Goal: Transaction & Acquisition: Book appointment/travel/reservation

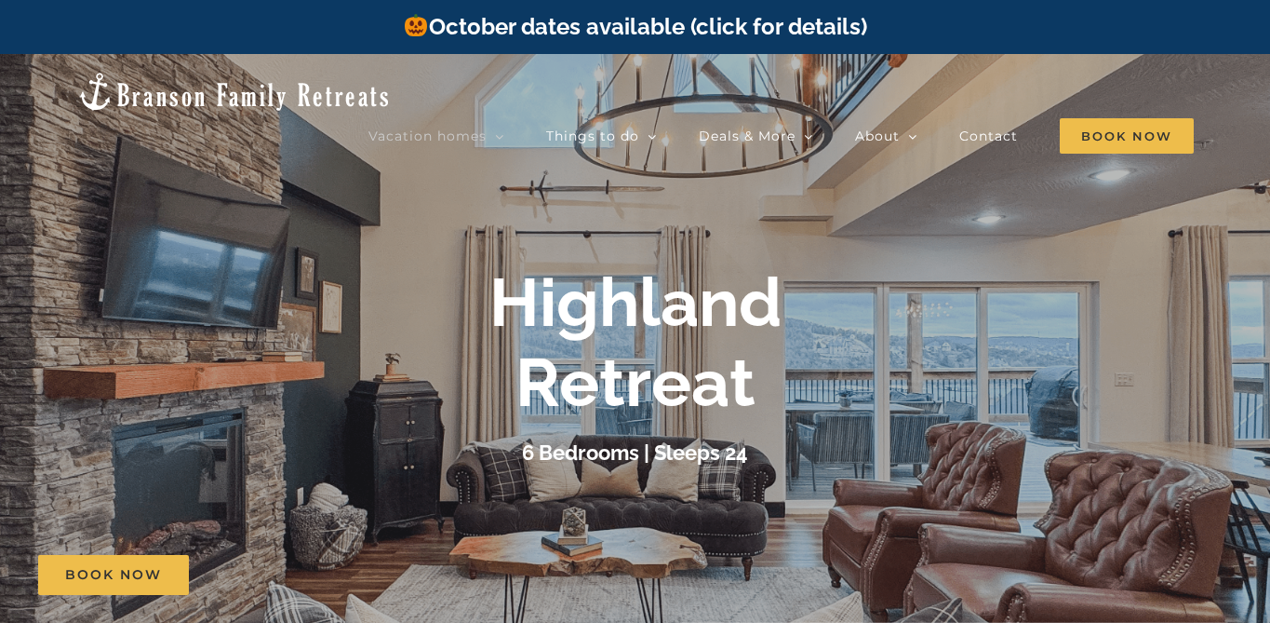
scroll to position [100, 0]
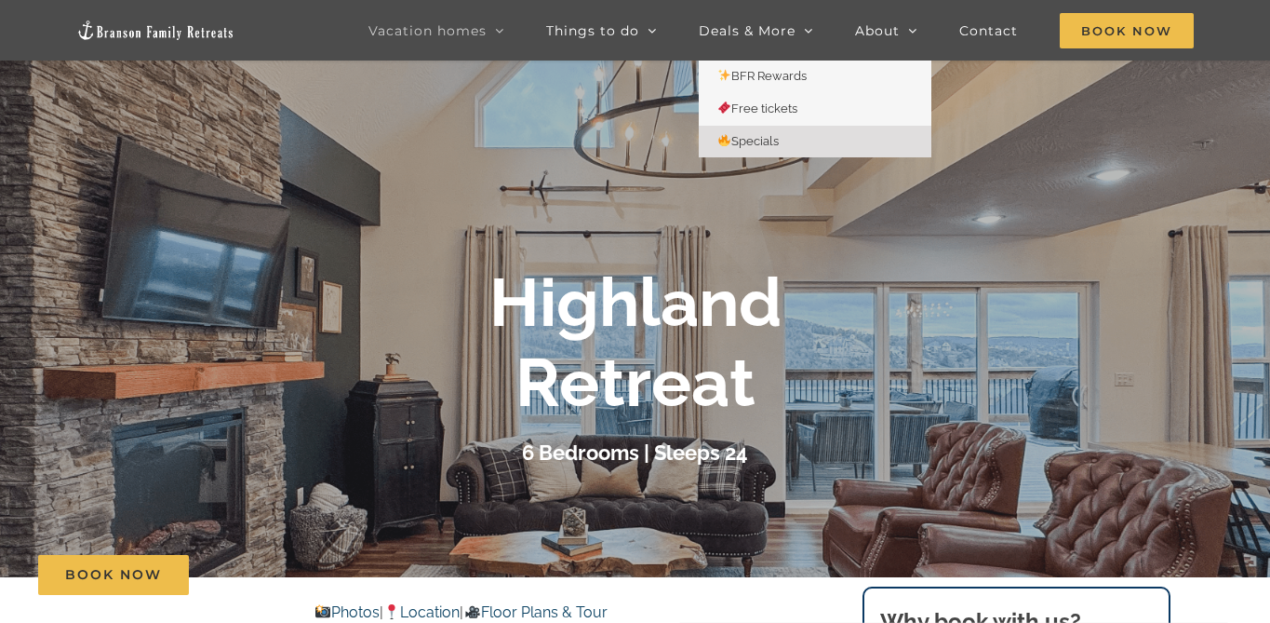
click at [758, 145] on span "Specials" at bounding box center [748, 141] width 61 height 14
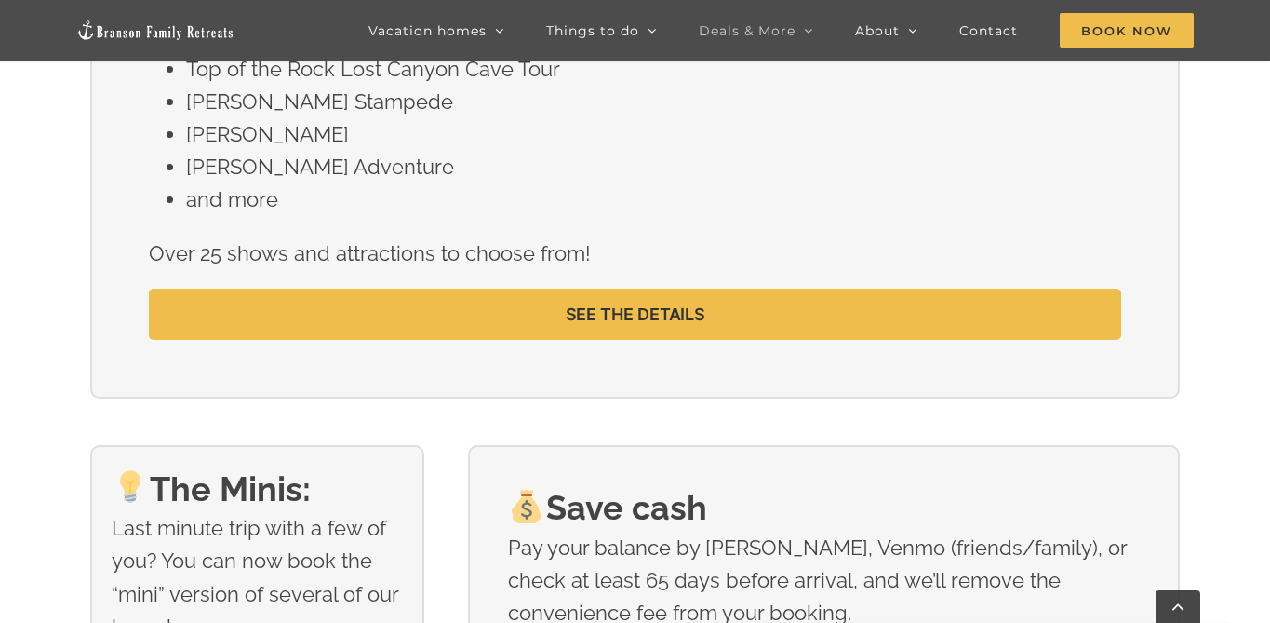
scroll to position [1670, 0]
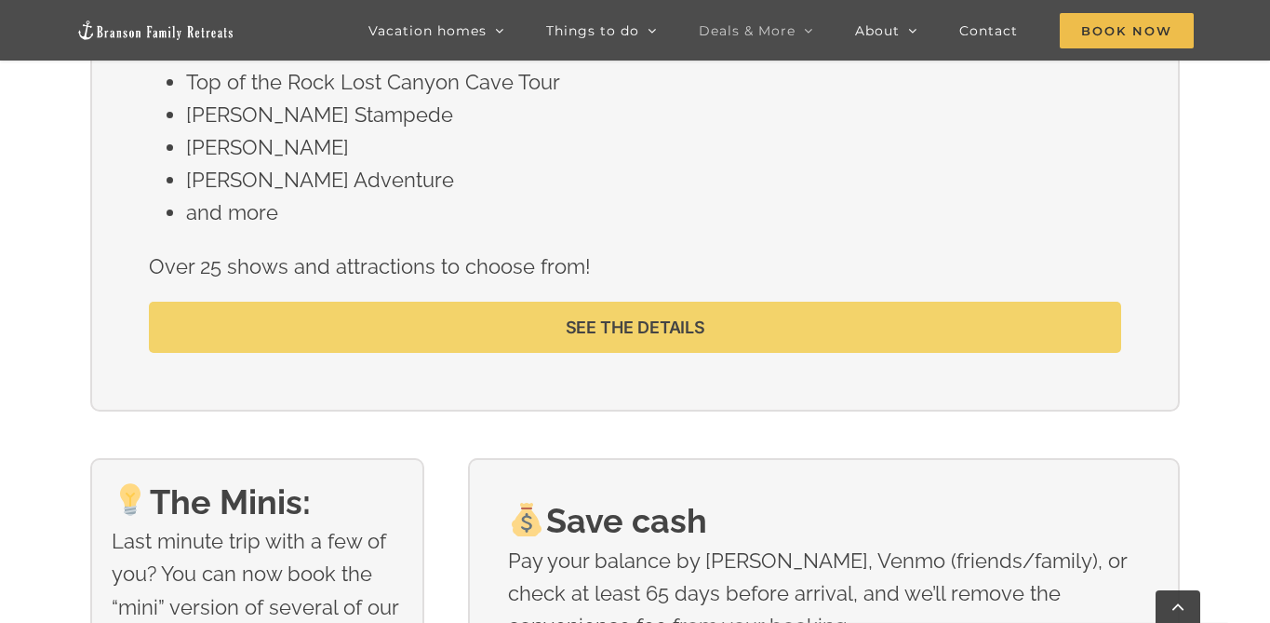
click at [839, 316] on link "SEE THE DETAILS" at bounding box center [635, 327] width 972 height 51
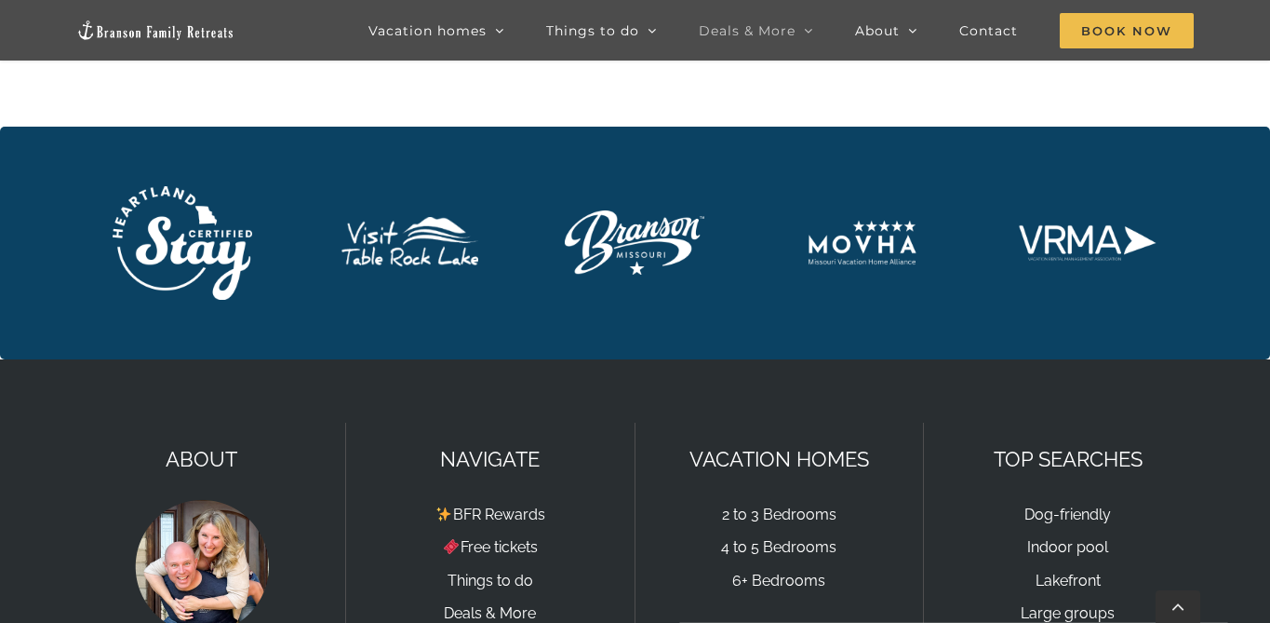
scroll to position [1681, 0]
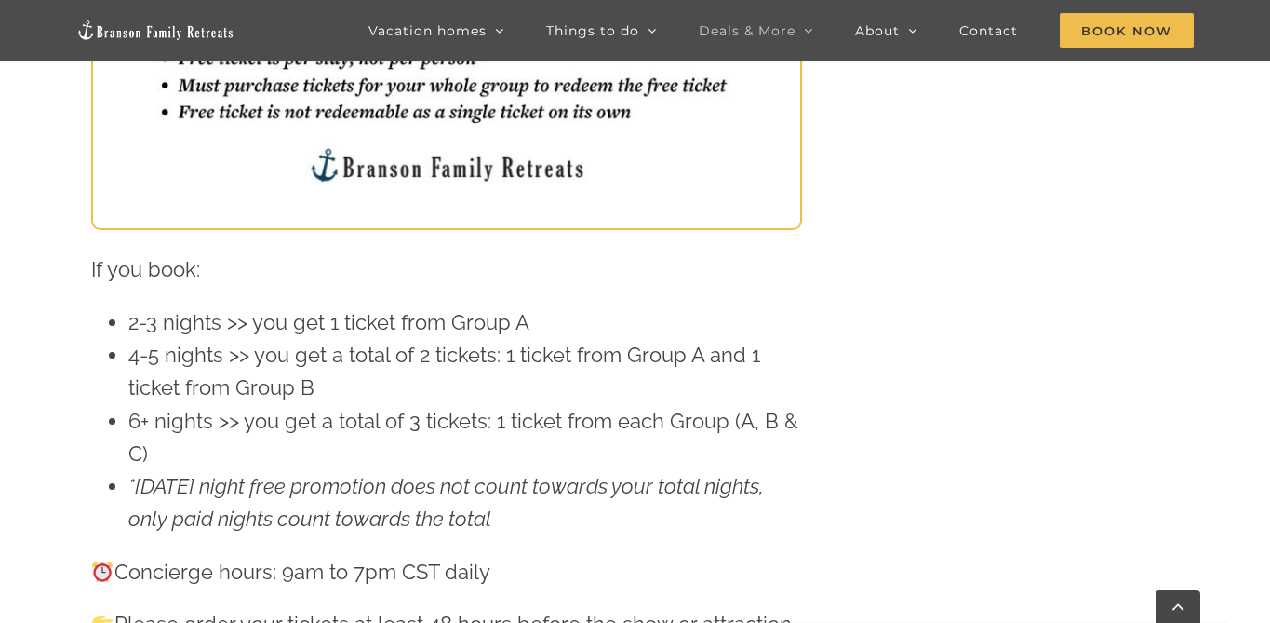
drag, startPoint x: 1278, startPoint y: 41, endPoint x: 1238, endPoint y: -136, distance: 181.3
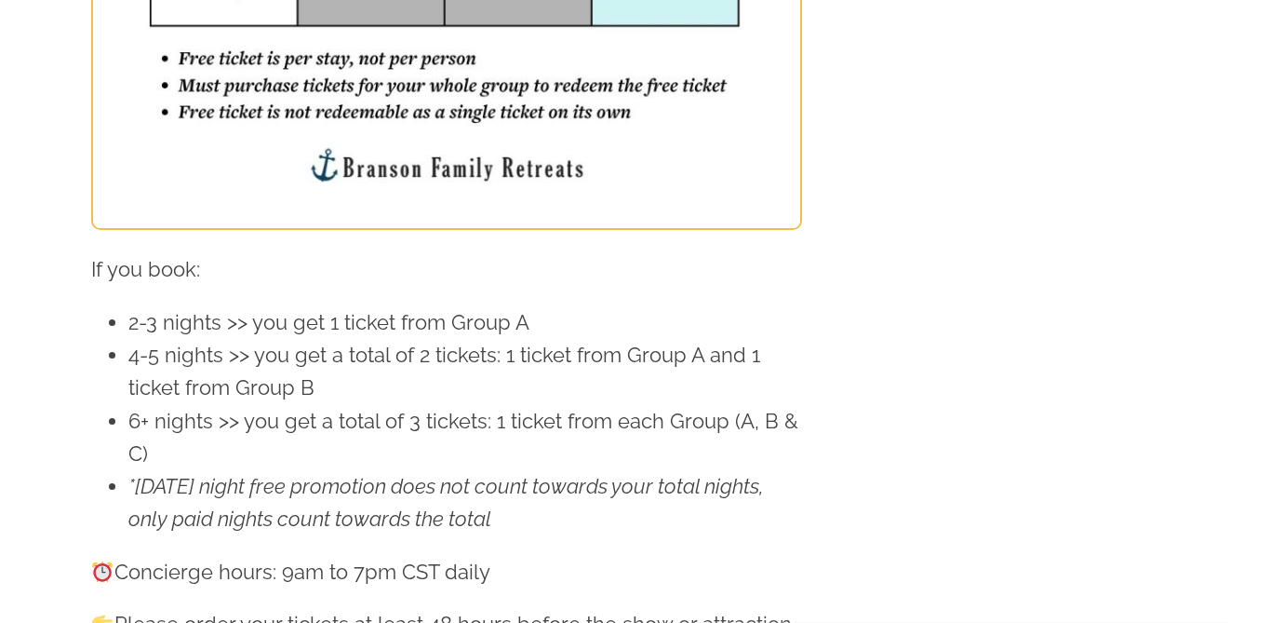
scroll to position [0, 0]
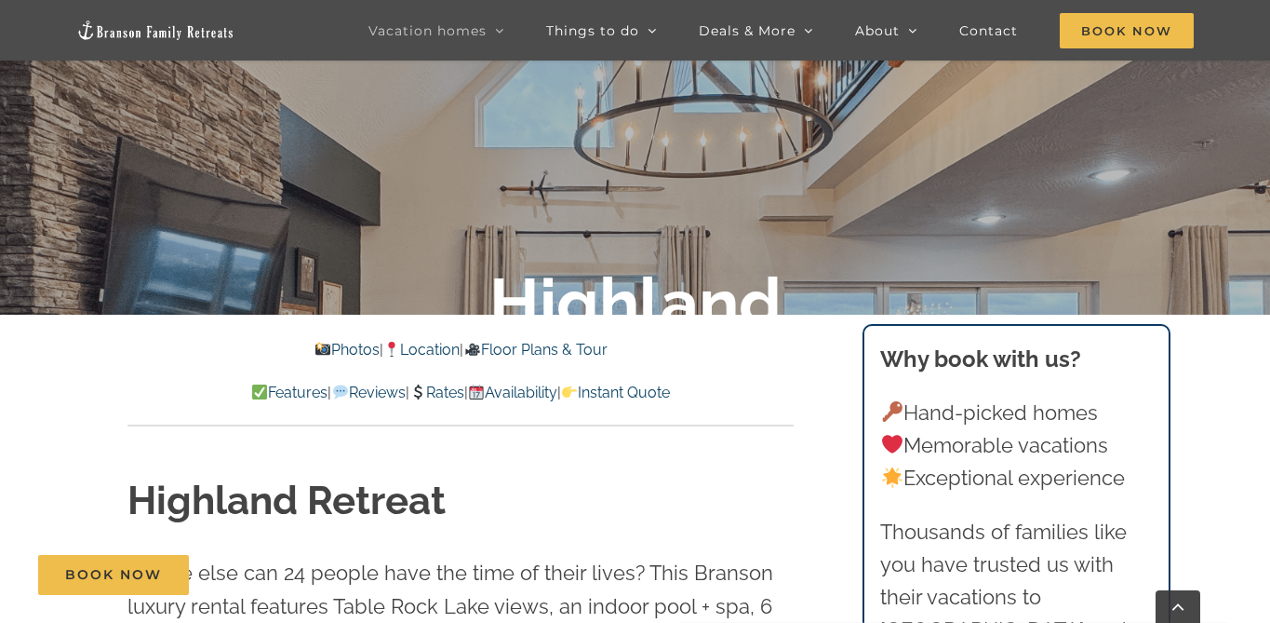
scroll to position [422, 0]
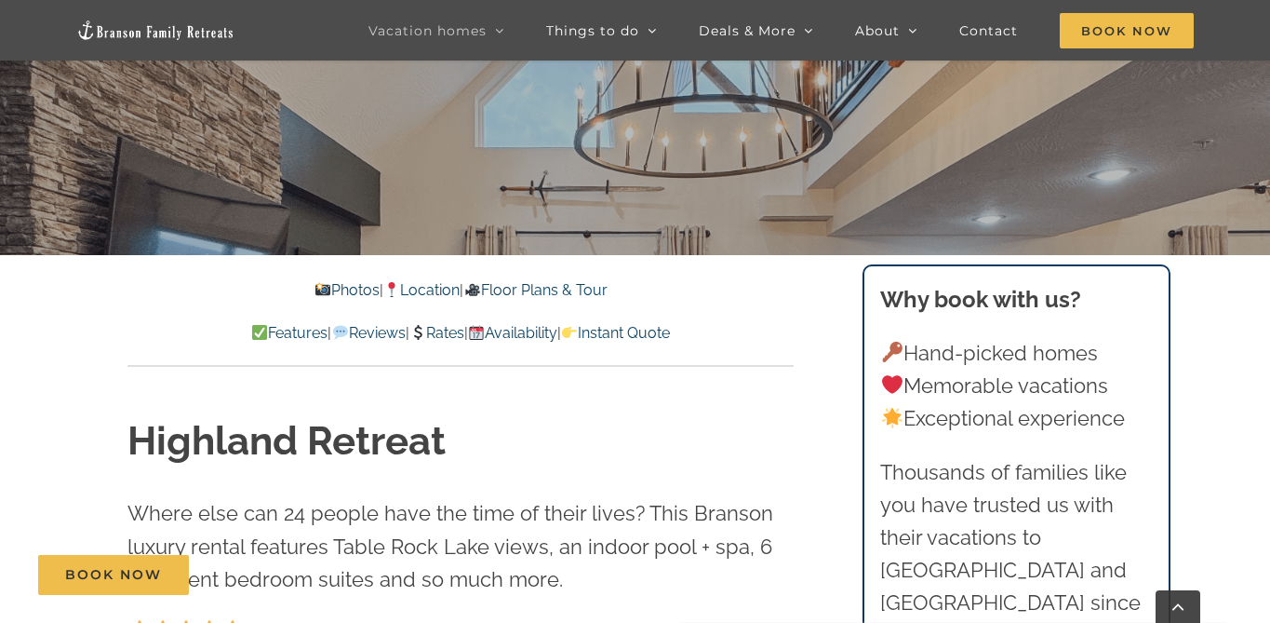
click at [583, 287] on link "Floor Plans & Tour" at bounding box center [534, 290] width 143 height 18
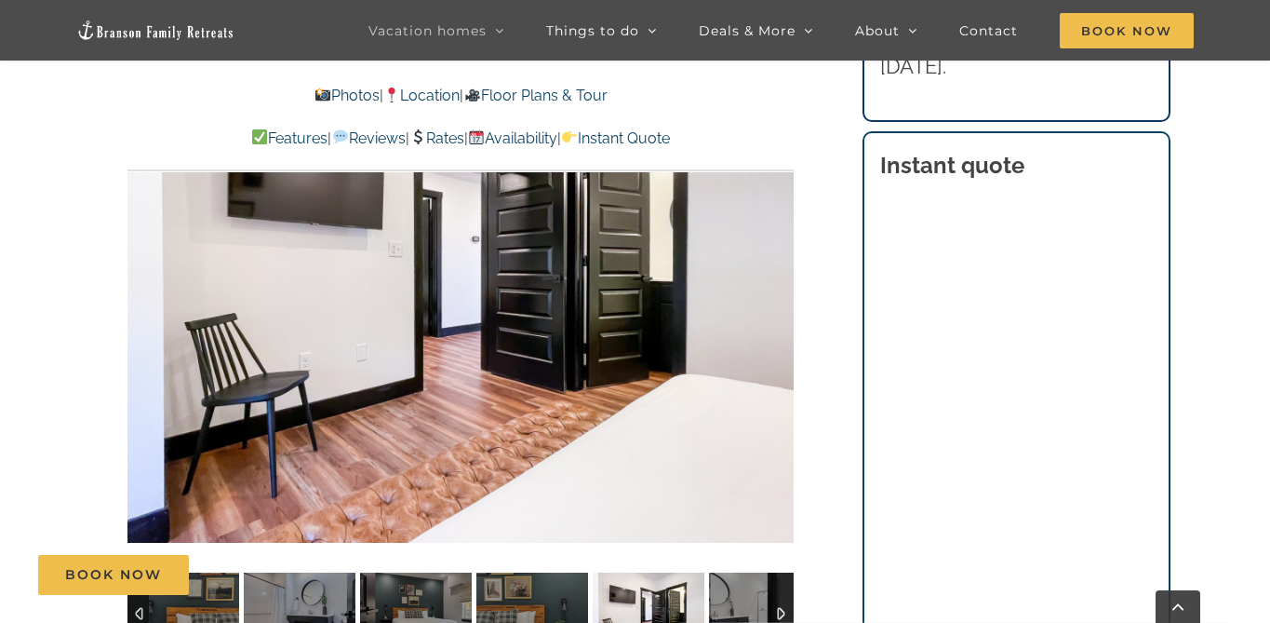
scroll to position [1458, 0]
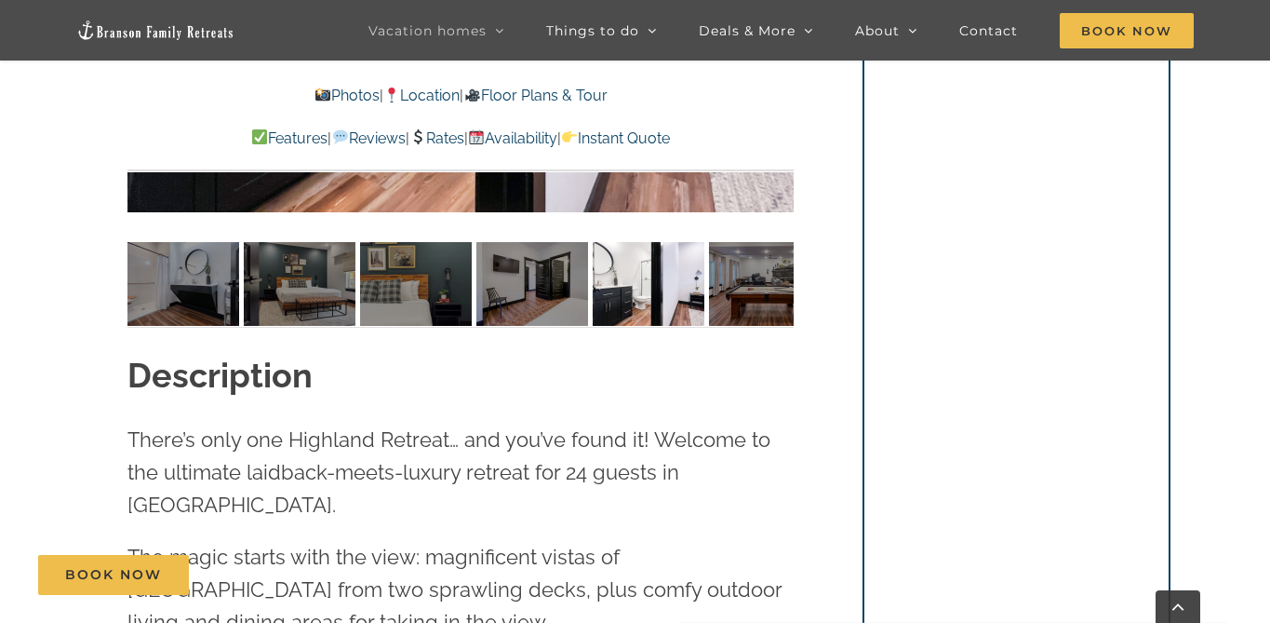
scroll to position [1769, 0]
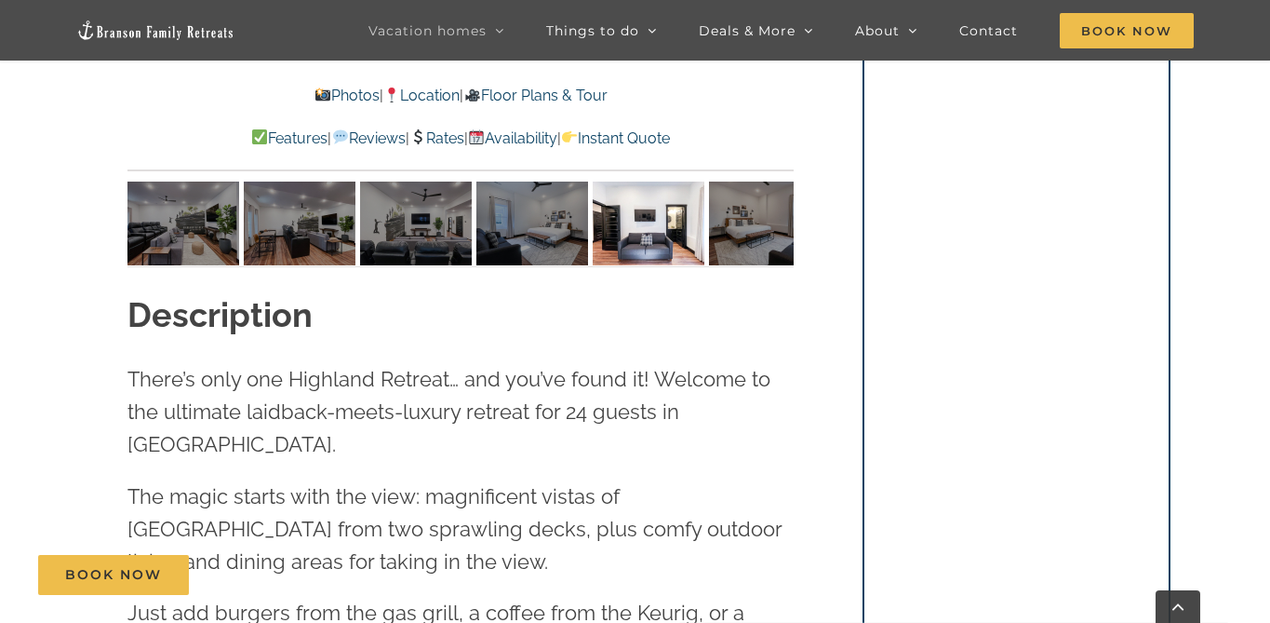
click at [898, 557] on div "Book Now" at bounding box center [649, 575] width 1222 height 40
click at [900, 555] on div "Book Now" at bounding box center [649, 575] width 1222 height 40
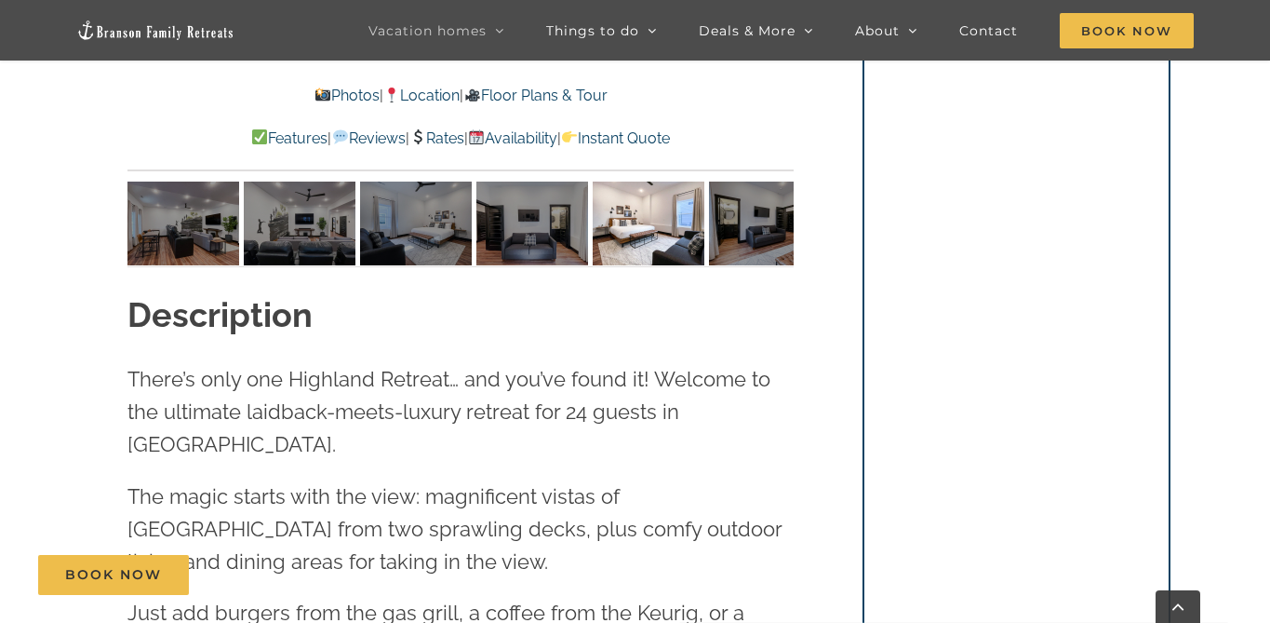
click at [1087, 555] on div "Book Now" at bounding box center [649, 575] width 1222 height 40
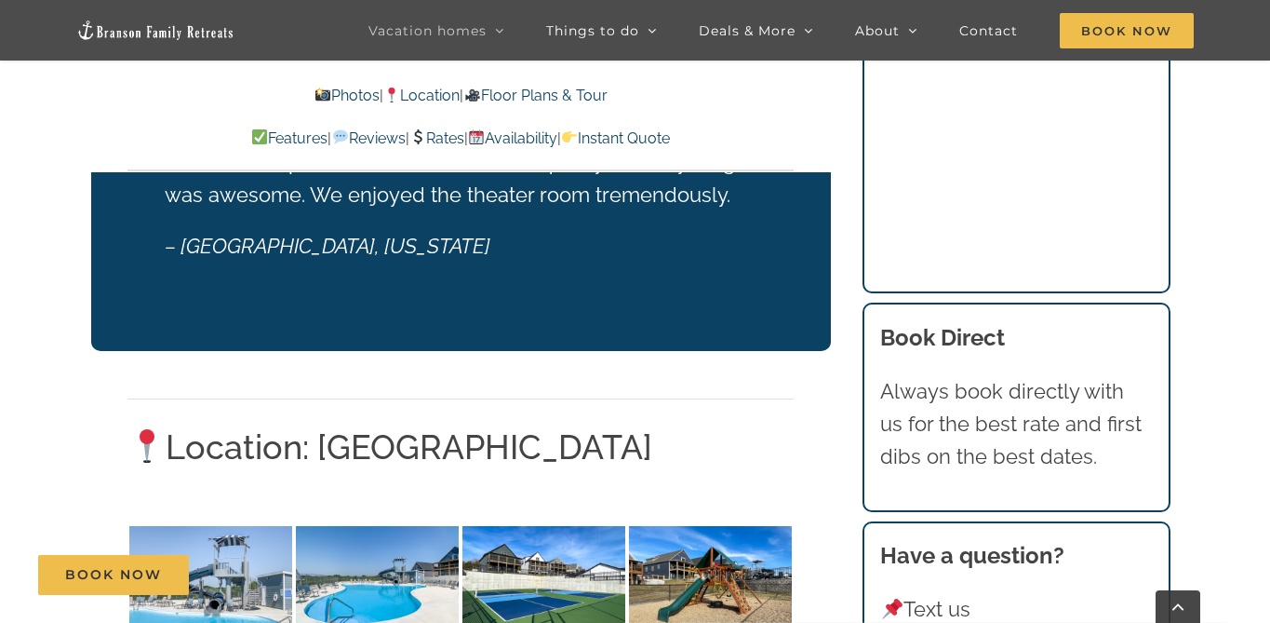
scroll to position [4165, 0]
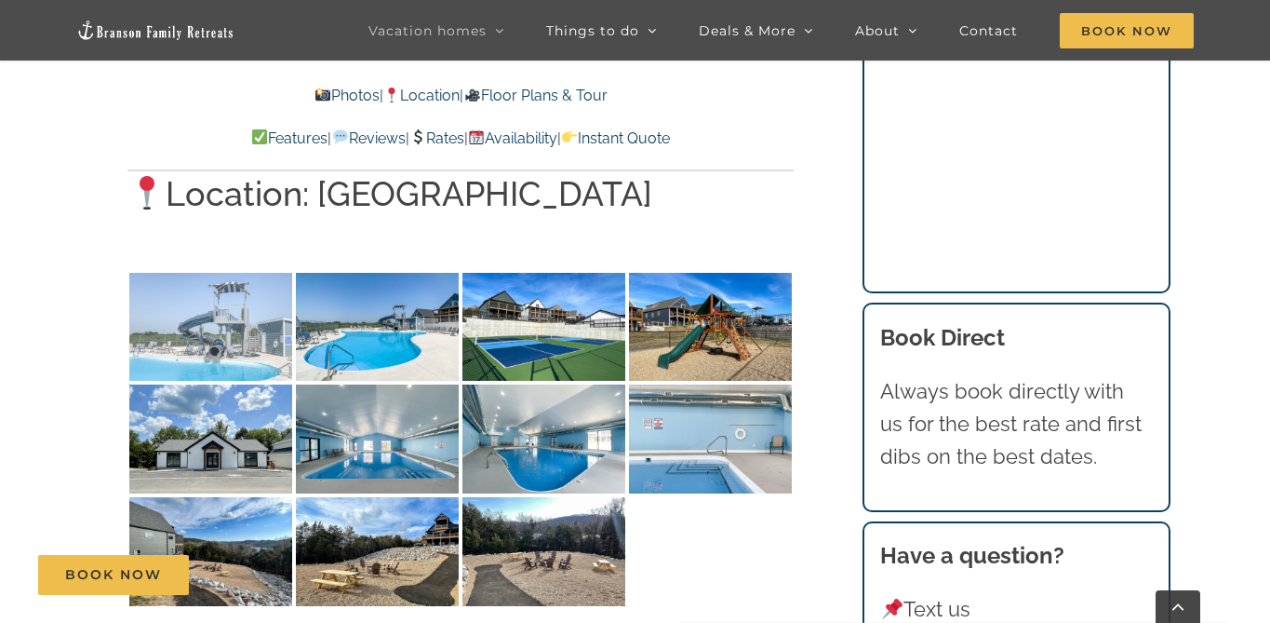
click at [242, 328] on img at bounding box center [210, 327] width 163 height 109
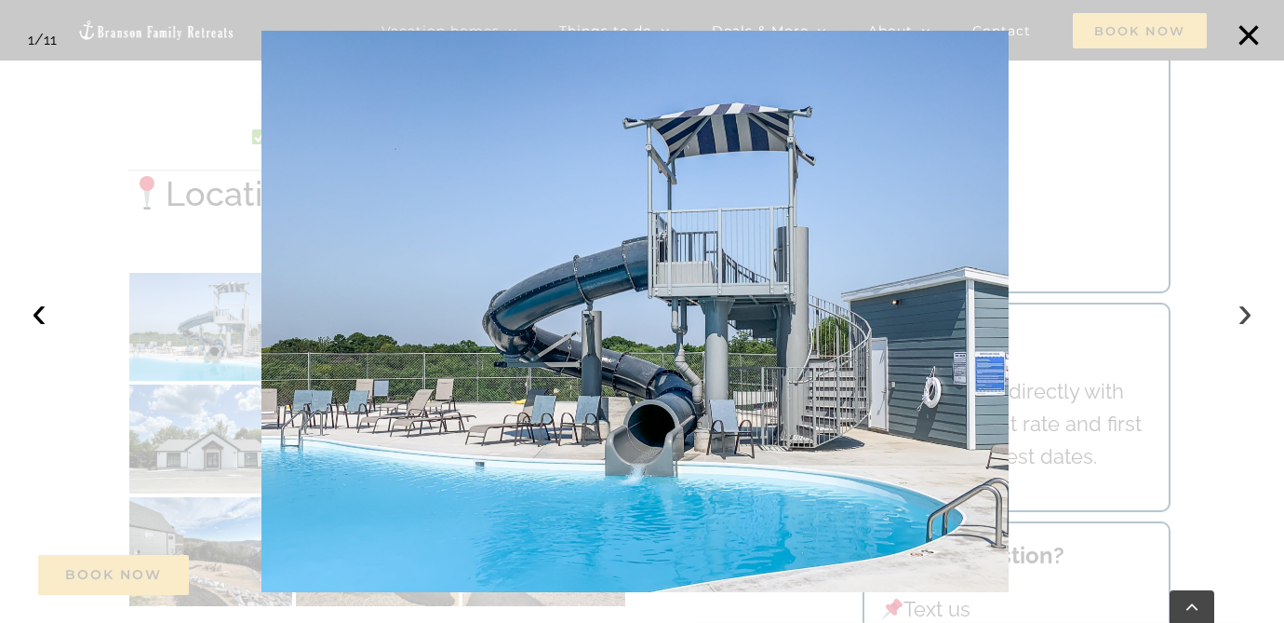
click at [1229, 323] on button "›" at bounding box center [1245, 311] width 41 height 41
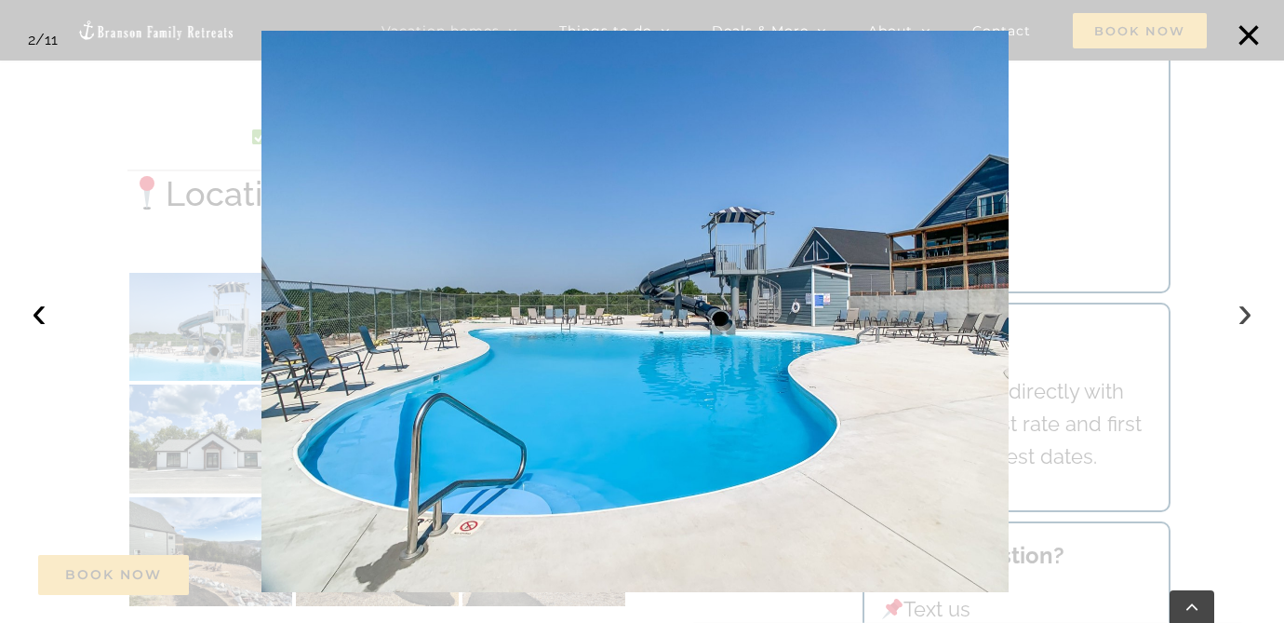
click at [1229, 323] on button "›" at bounding box center [1245, 311] width 41 height 41
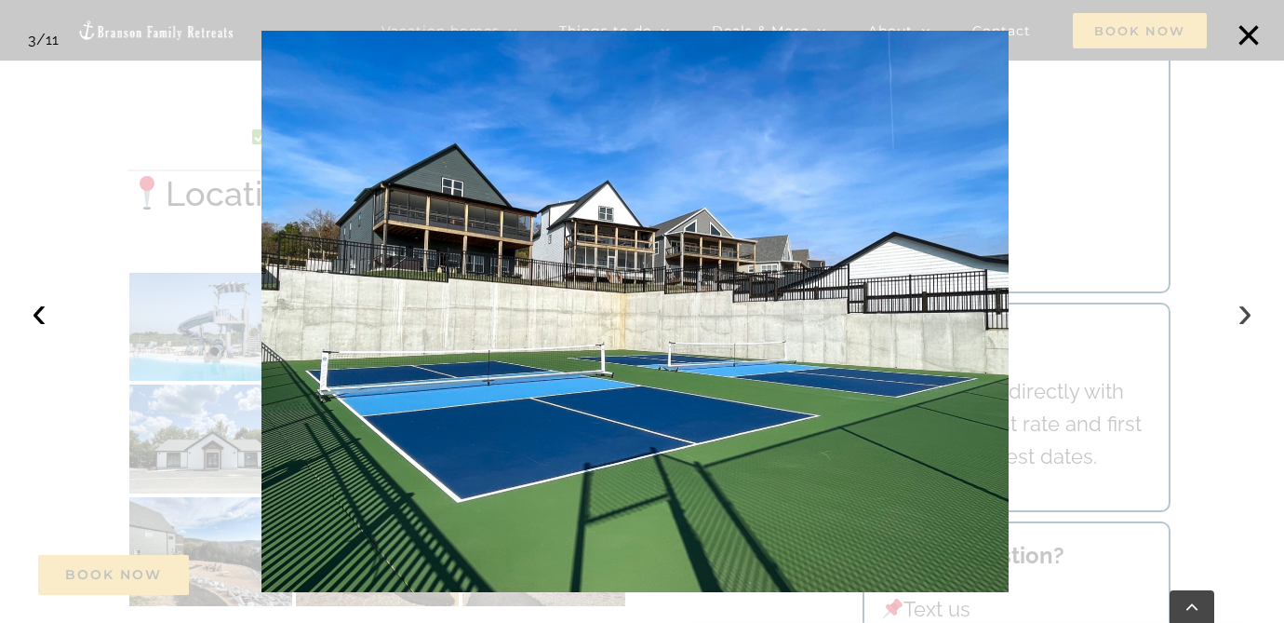
click at [1229, 323] on button "›" at bounding box center [1245, 311] width 41 height 41
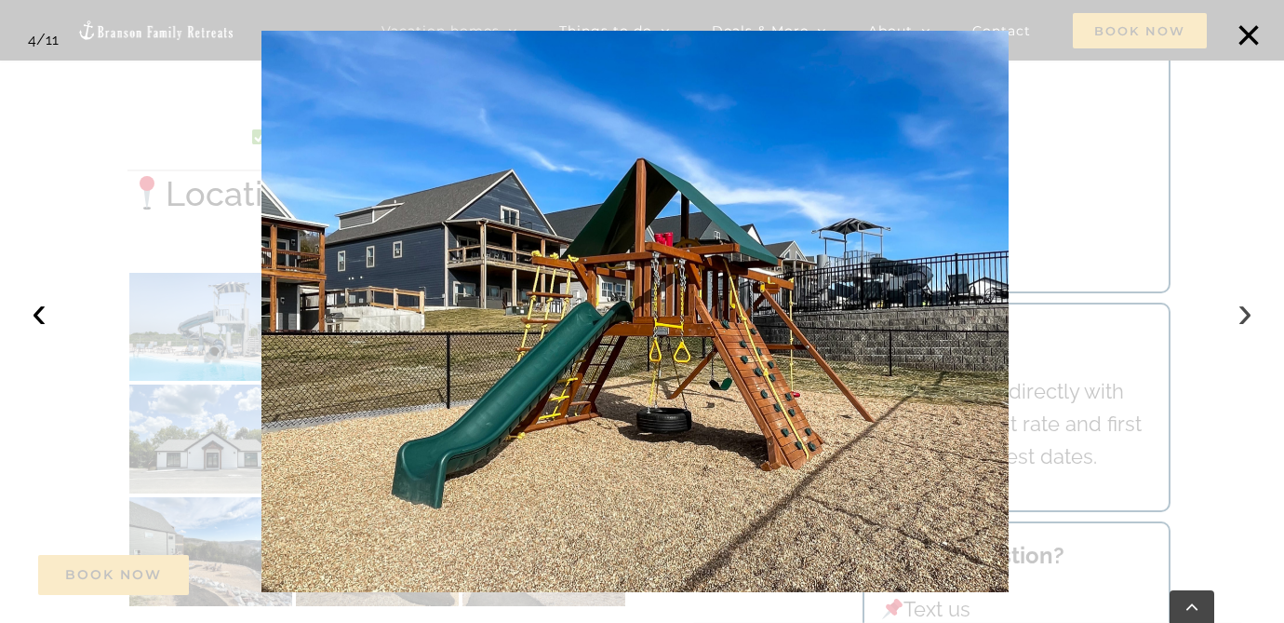
click at [1229, 323] on button "›" at bounding box center [1245, 311] width 41 height 41
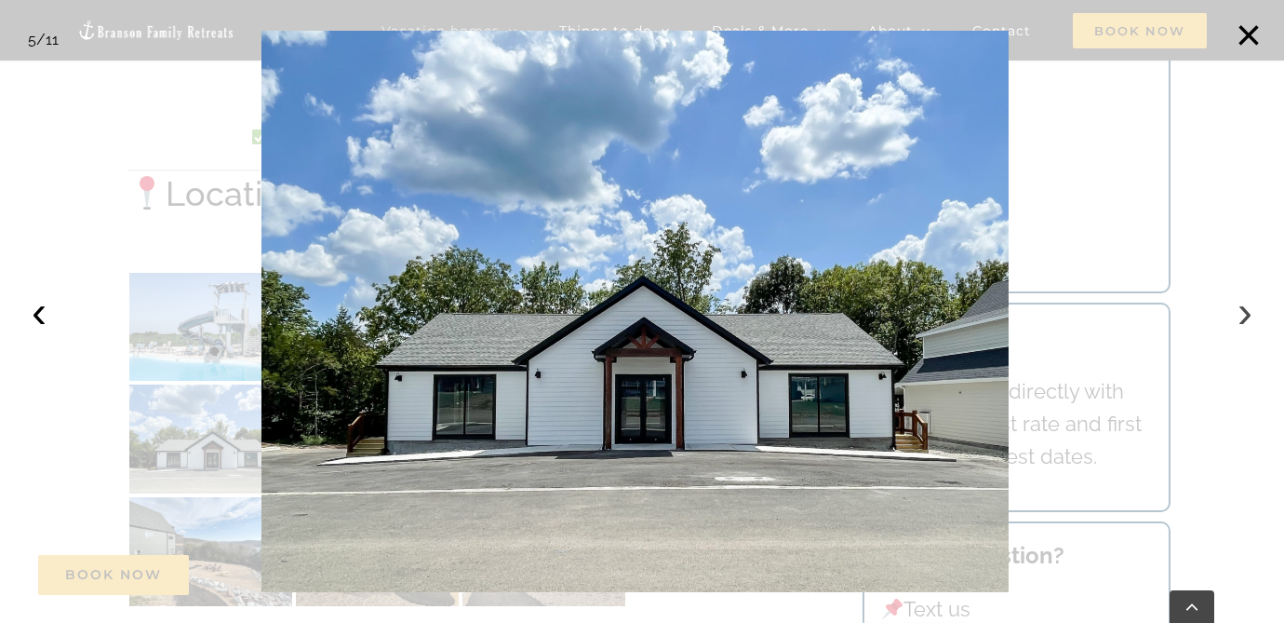
click at [1229, 323] on button "›" at bounding box center [1245, 311] width 41 height 41
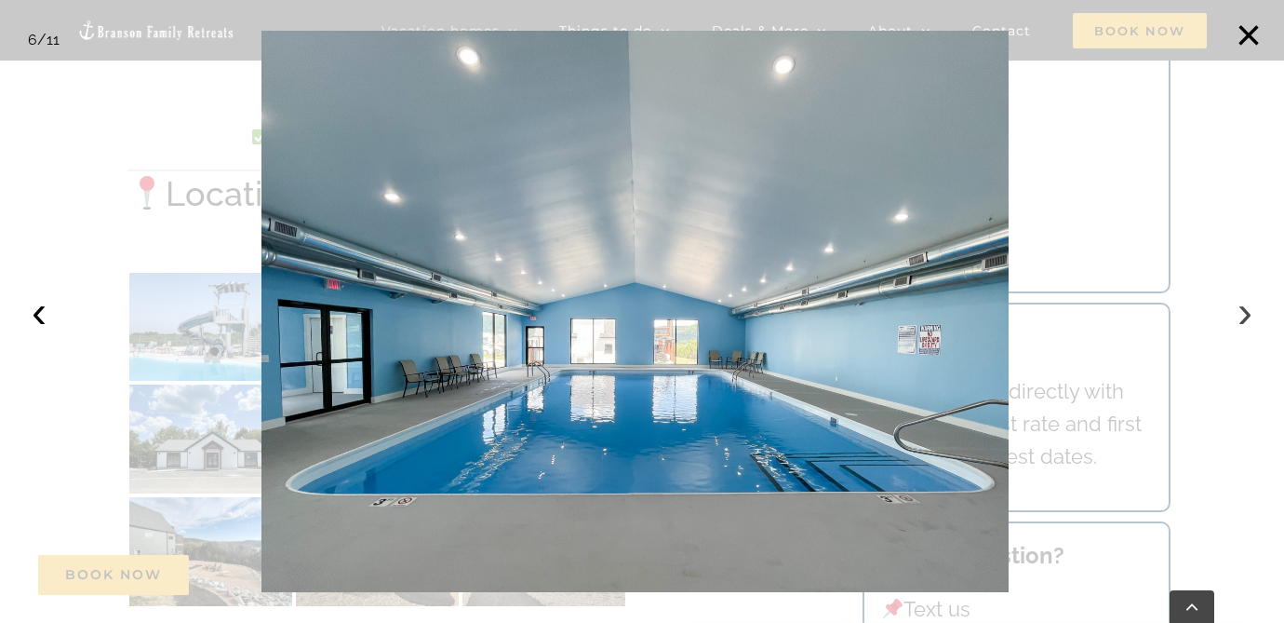
click at [1229, 323] on button "›" at bounding box center [1245, 311] width 41 height 41
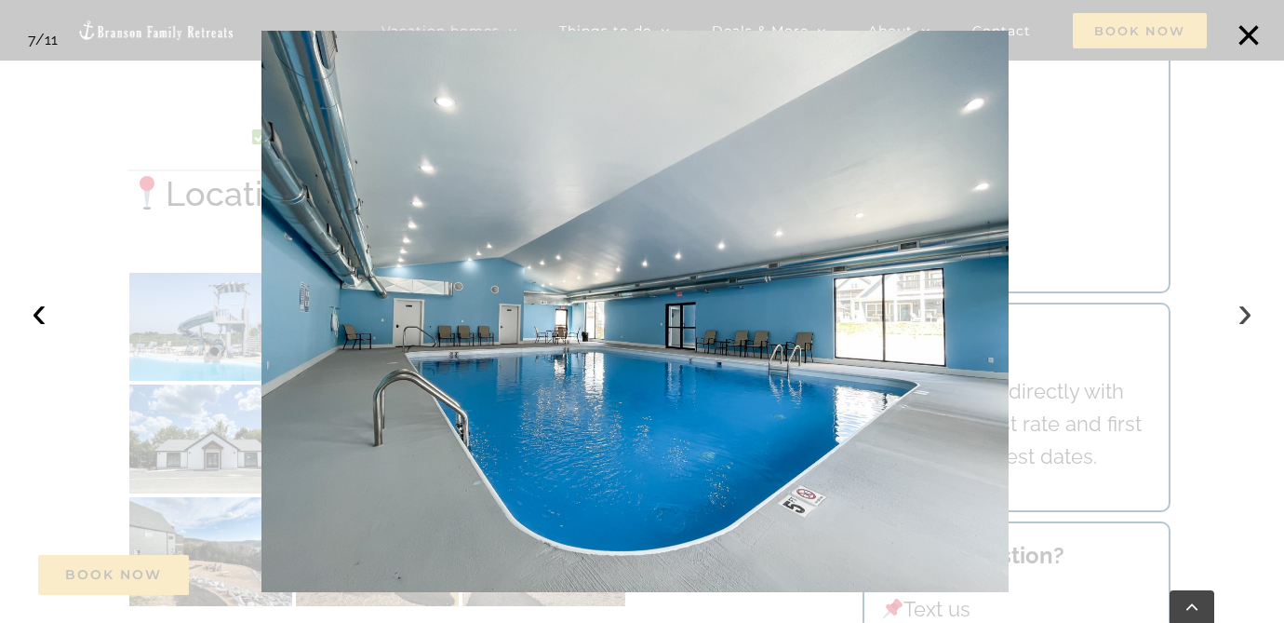
click at [1229, 323] on button "›" at bounding box center [1245, 311] width 41 height 41
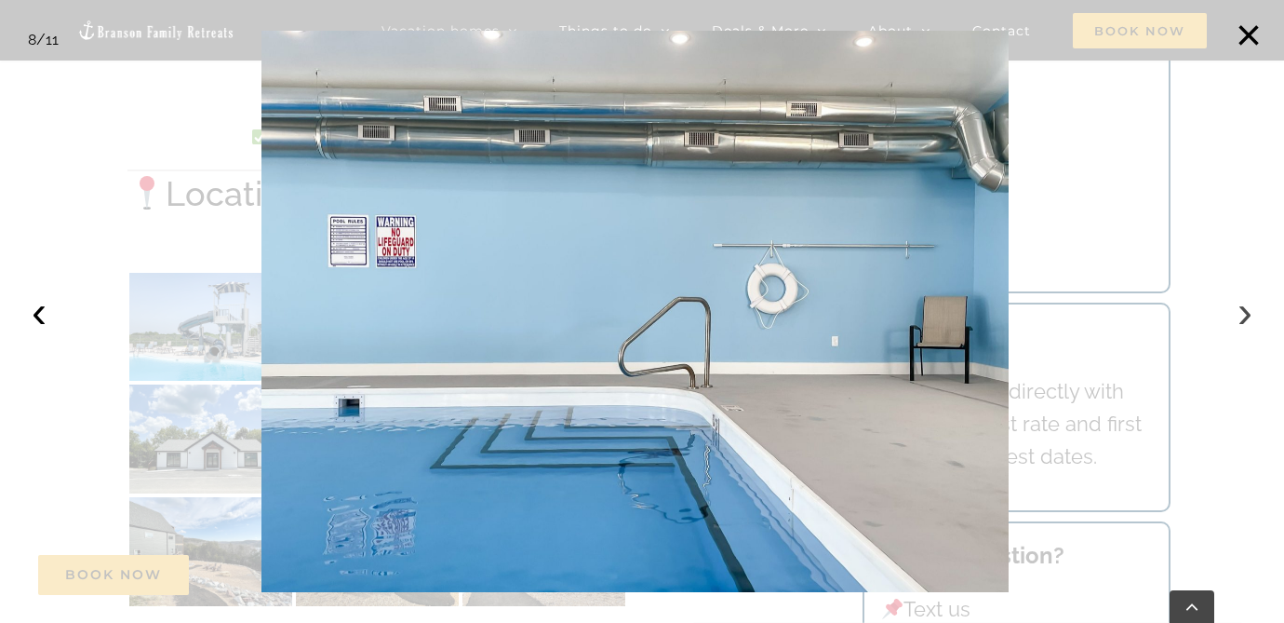
click at [1229, 323] on button "›" at bounding box center [1245, 311] width 41 height 41
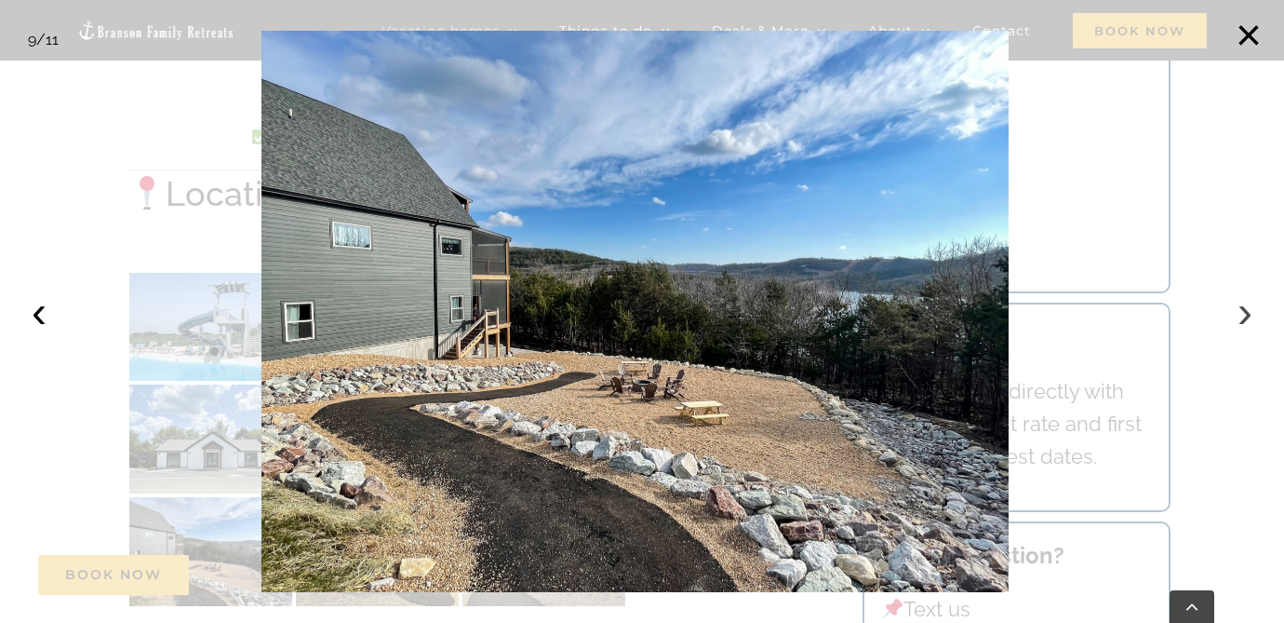
click at [1229, 323] on button "›" at bounding box center [1245, 311] width 41 height 41
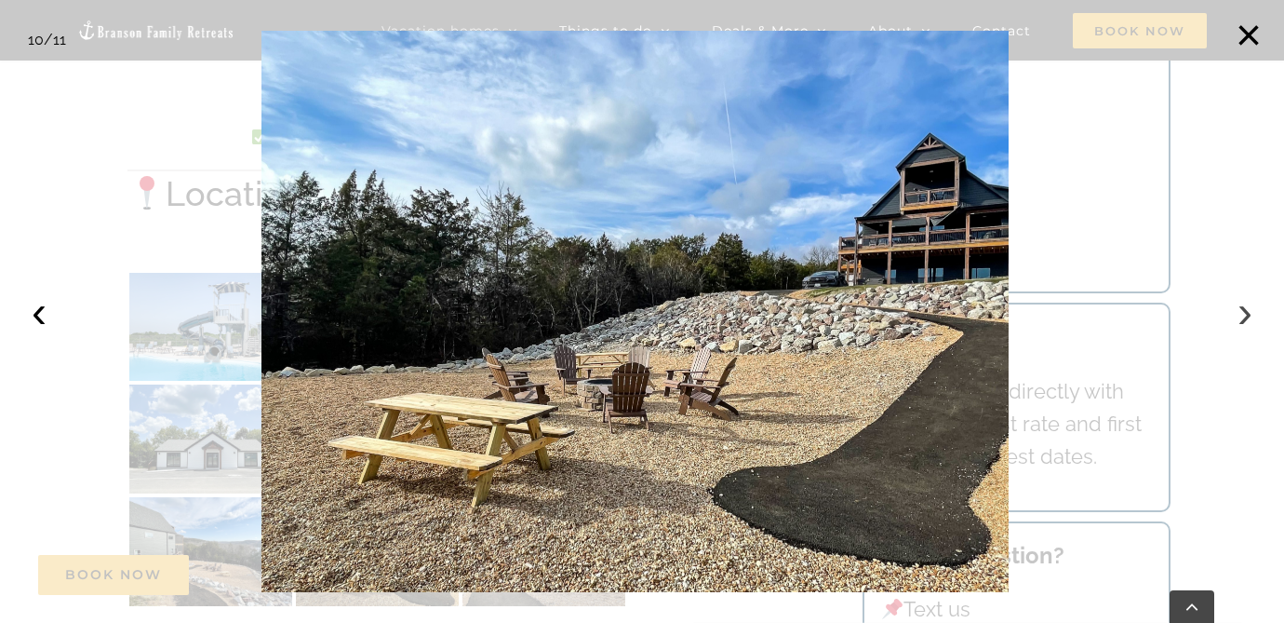
click at [1229, 323] on button "›" at bounding box center [1245, 311] width 41 height 41
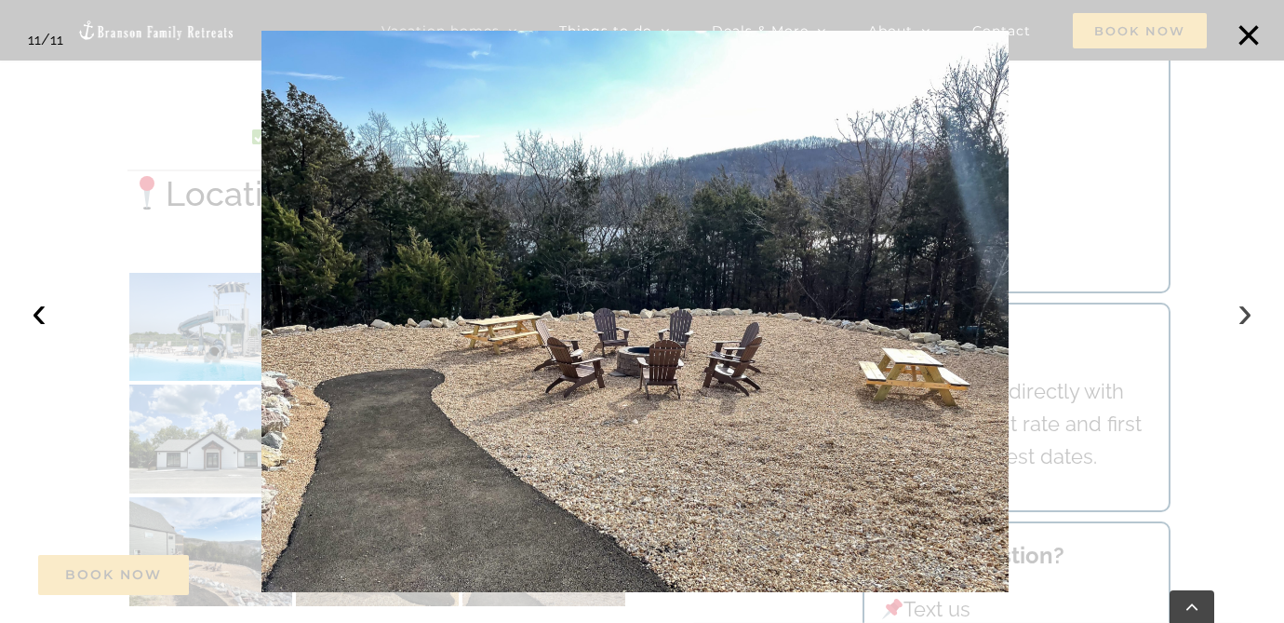
click at [1228, 323] on button "›" at bounding box center [1245, 311] width 41 height 41
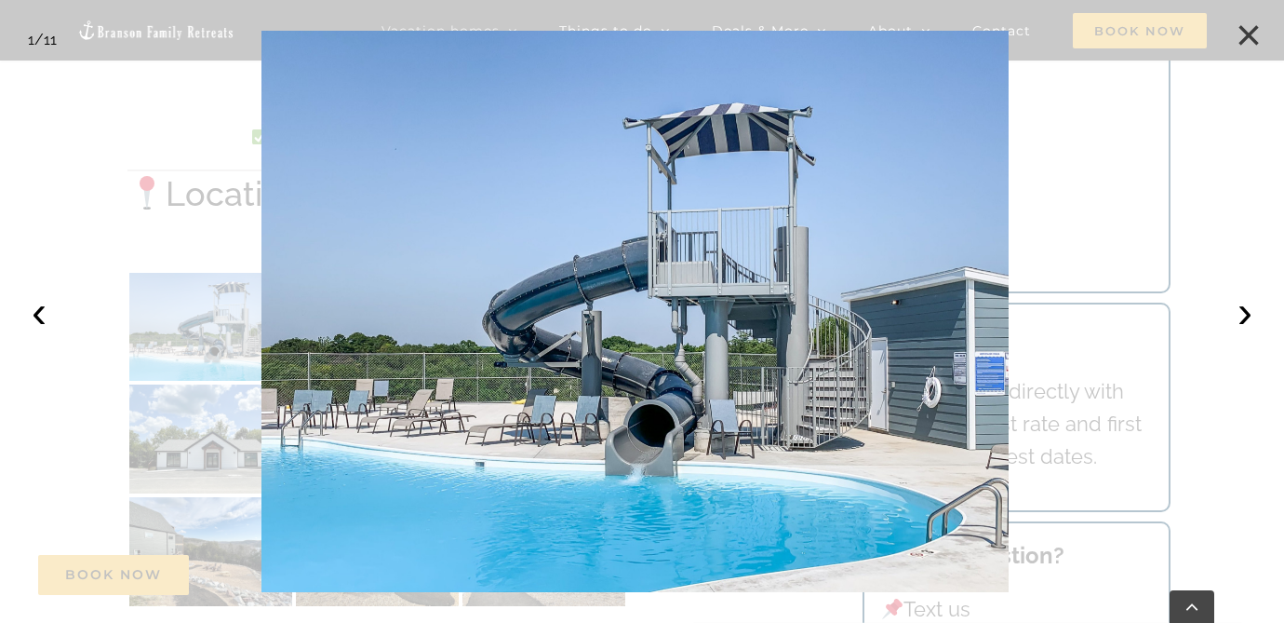
click at [1245, 33] on button "×" at bounding box center [1248, 35] width 41 height 41
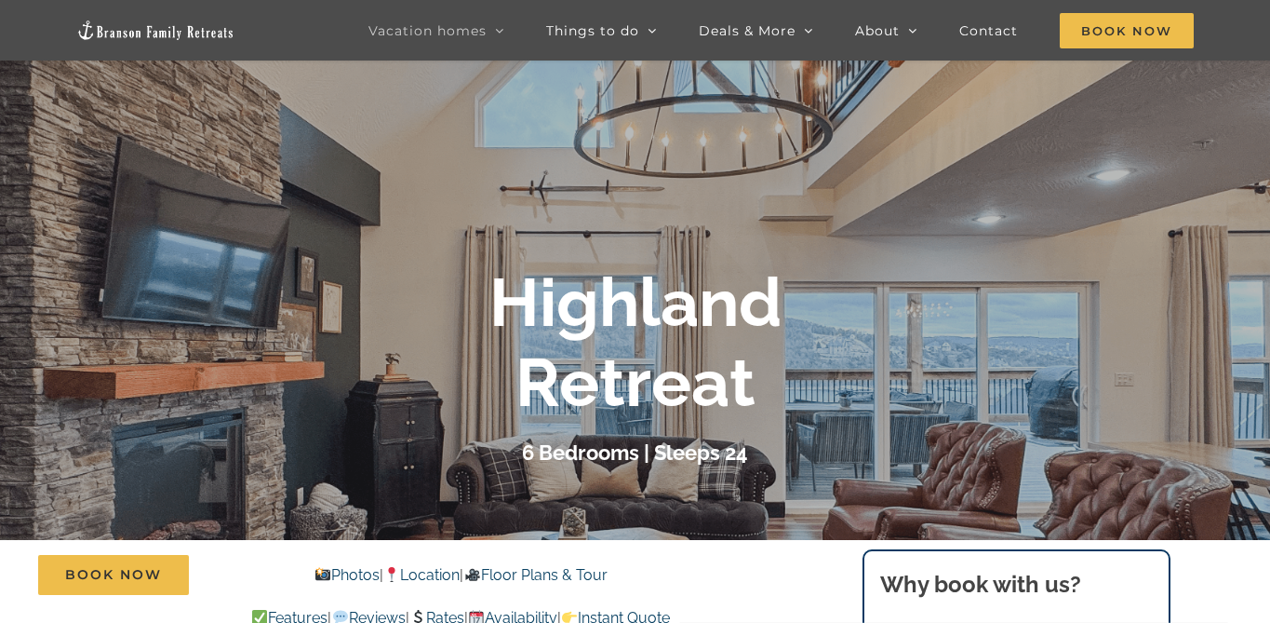
scroll to position [0, 0]
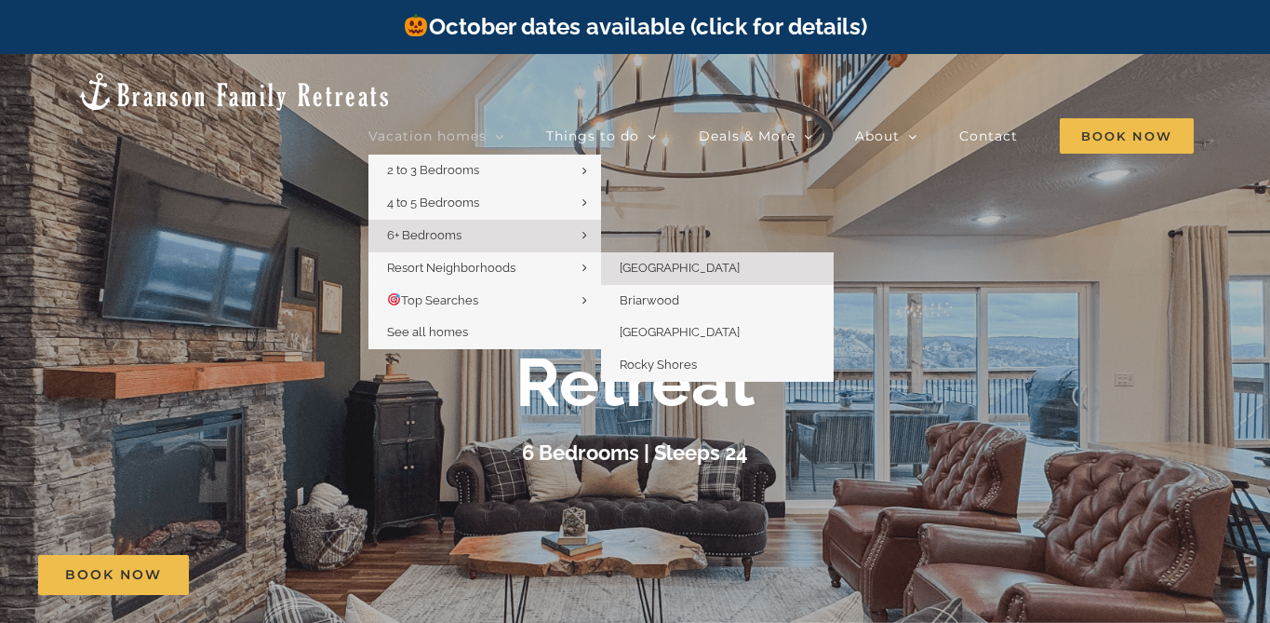
click at [659, 261] on span "[GEOGRAPHIC_DATA]" at bounding box center [680, 268] width 120 height 14
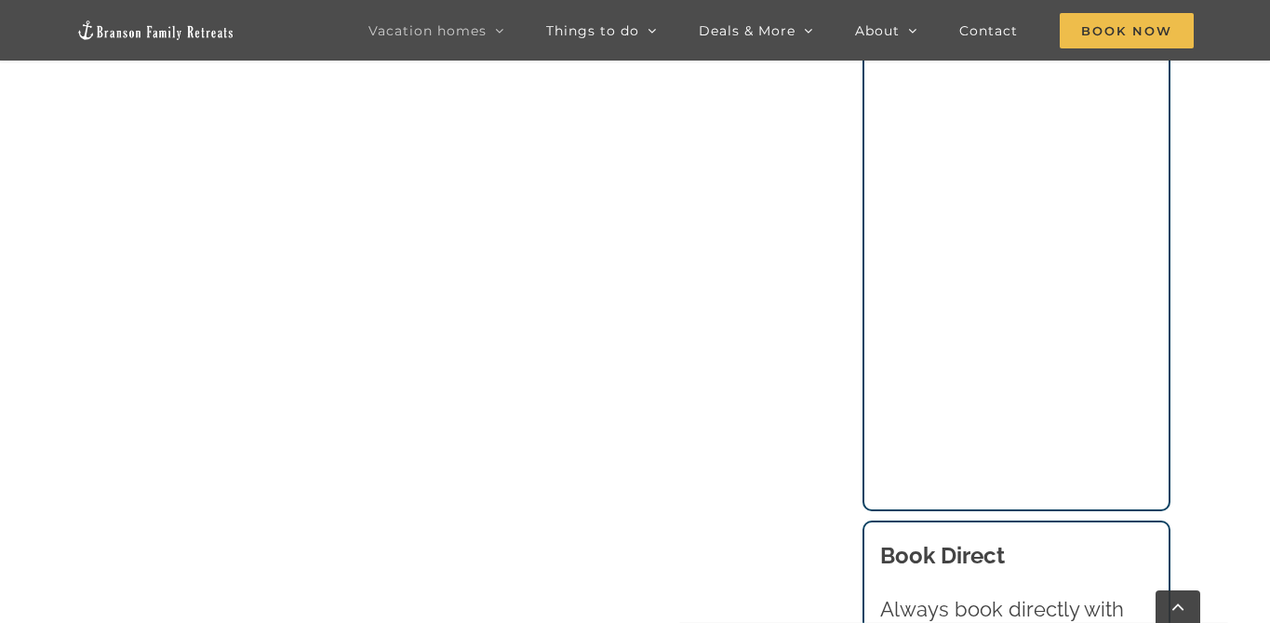
scroll to position [3986, 0]
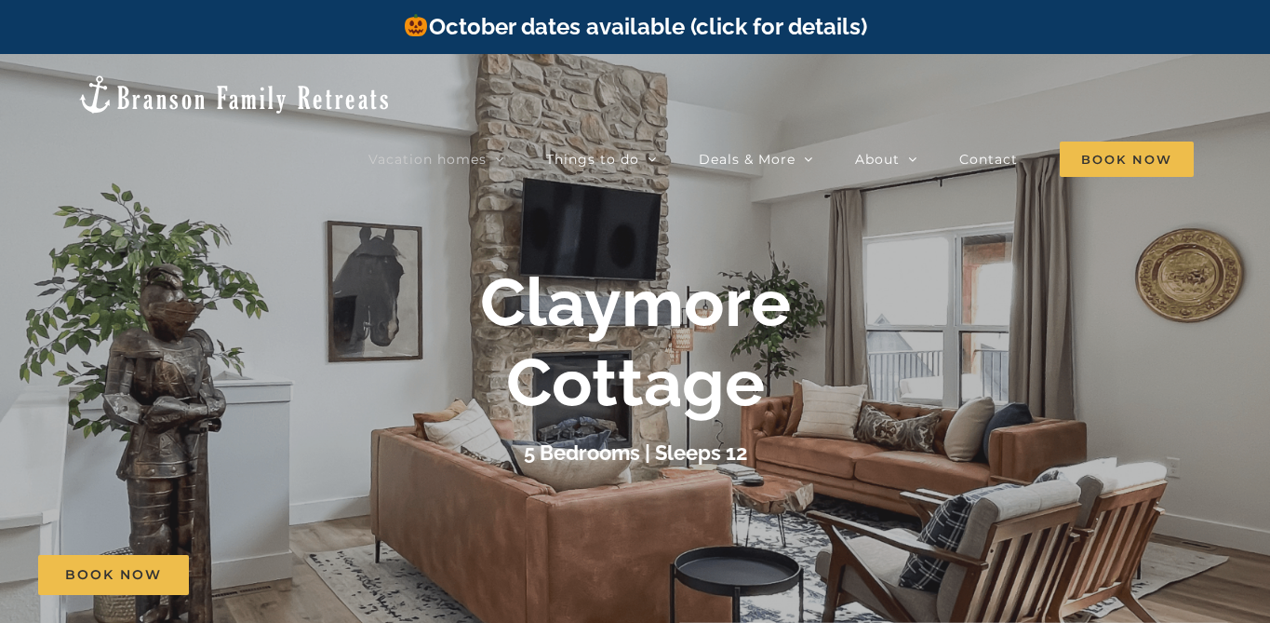
drag, startPoint x: 1277, startPoint y: 22, endPoint x: 1101, endPoint y: -136, distance: 236.6
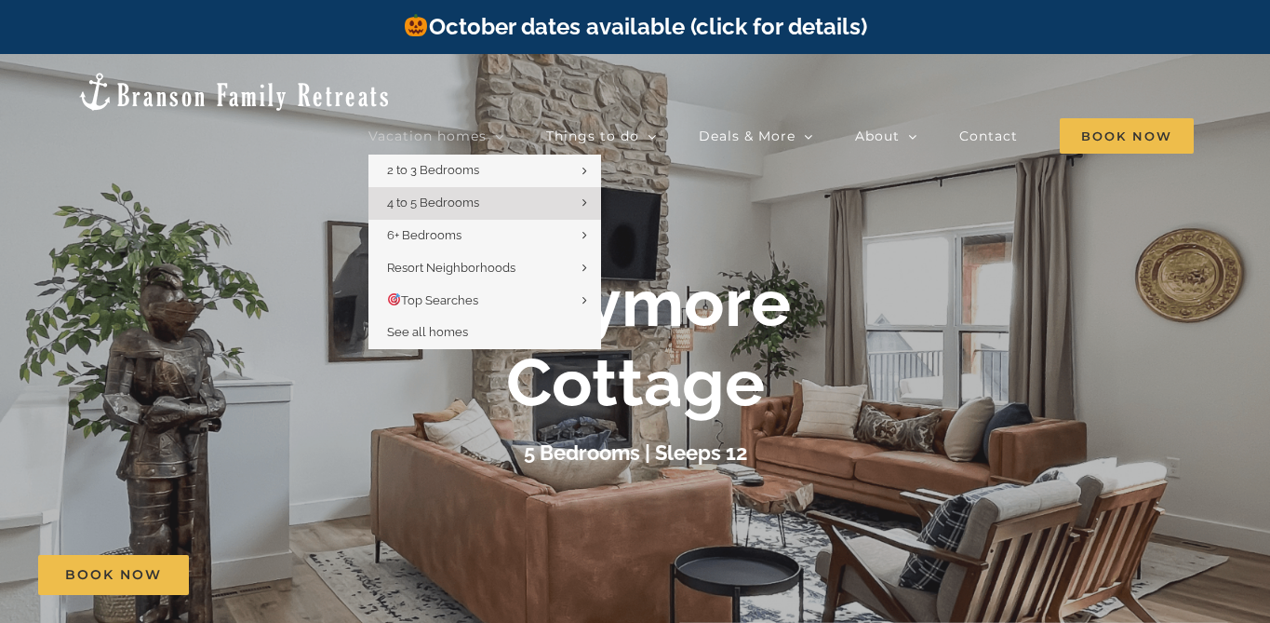
click at [426, 129] on span "Vacation homes" at bounding box center [428, 135] width 118 height 13
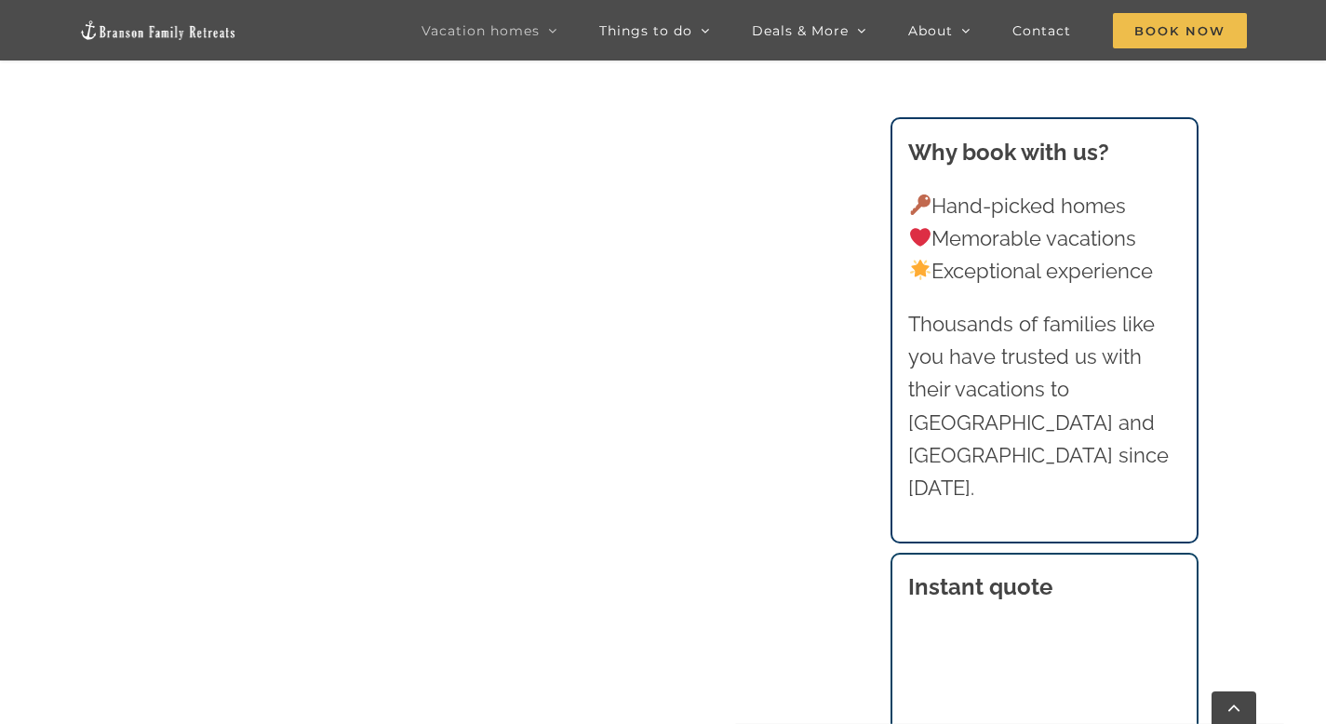
scroll to position [1177, 0]
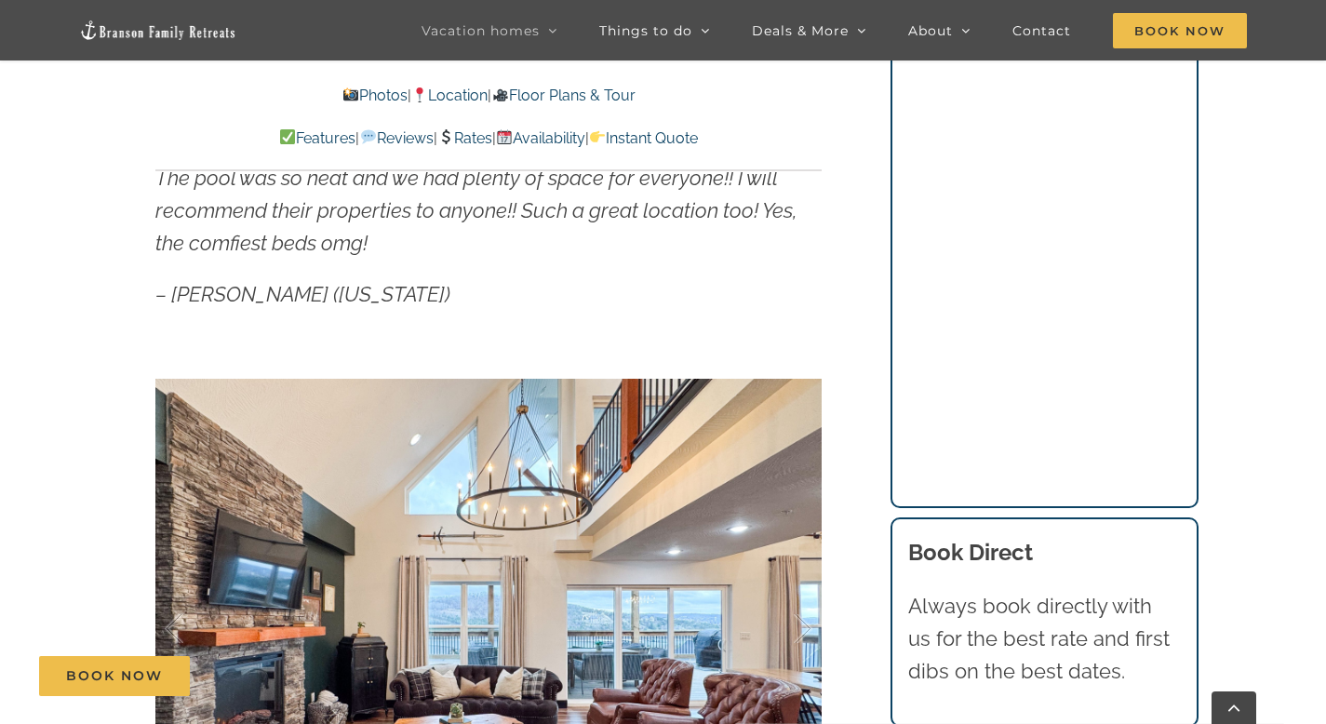
drag, startPoint x: 1338, startPoint y: 29, endPoint x: 1339, endPoint y: 126, distance: 96.8
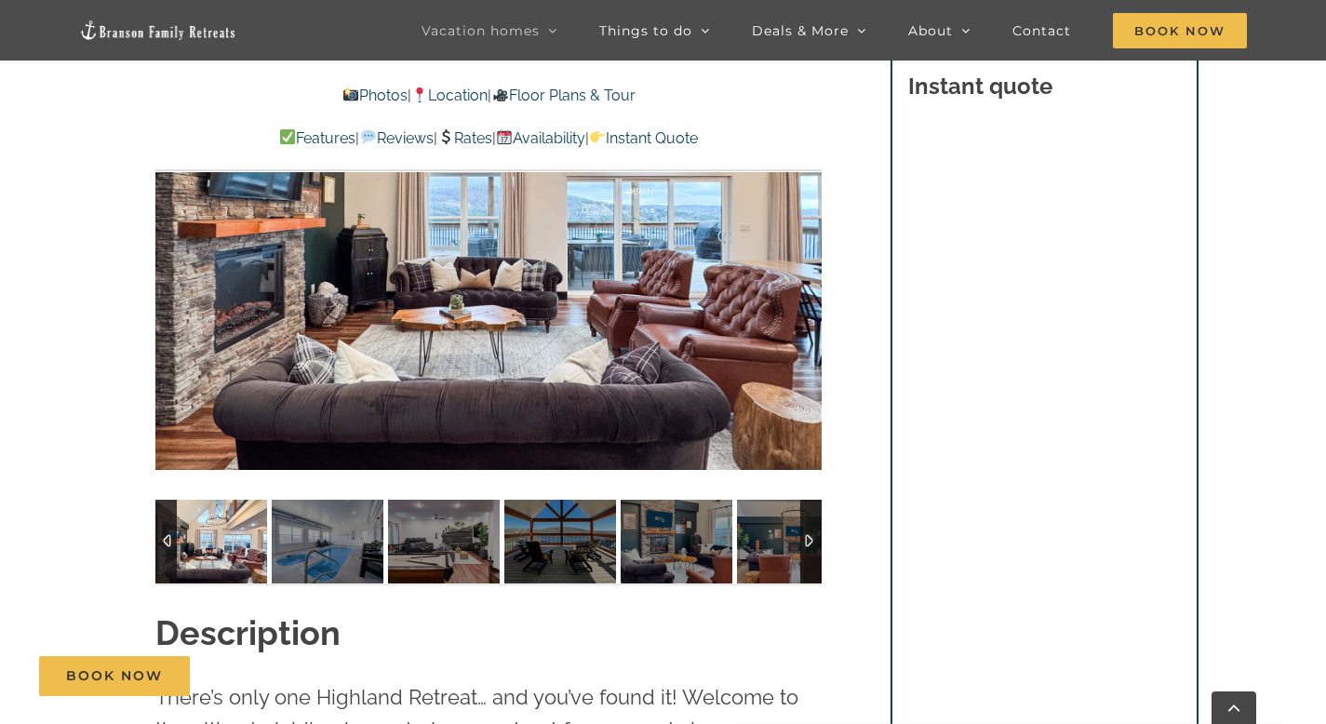
scroll to position [1402, 0]
